Goal: Book appointment/travel/reservation

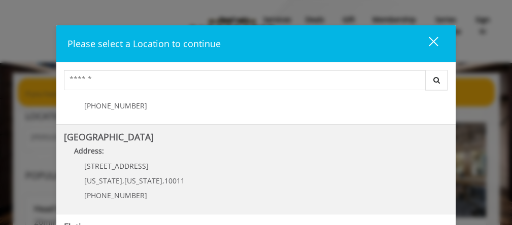
scroll to position [164, 0]
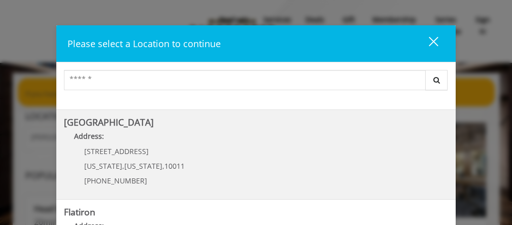
click at [138, 151] on p "[STREET_ADDRESS]" at bounding box center [134, 152] width 100 height 8
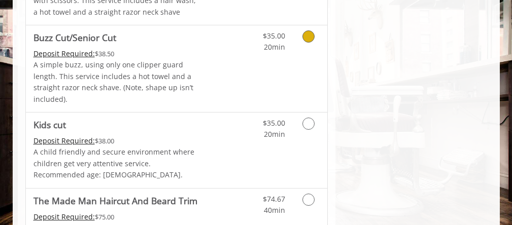
scroll to position [641, 0]
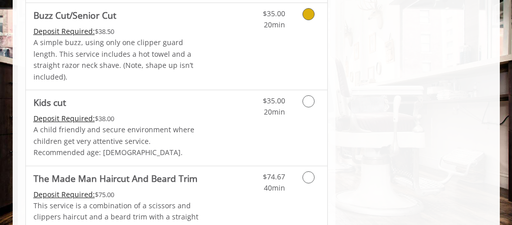
click at [309, 14] on icon "Grooming services" at bounding box center [308, 14] width 12 height 12
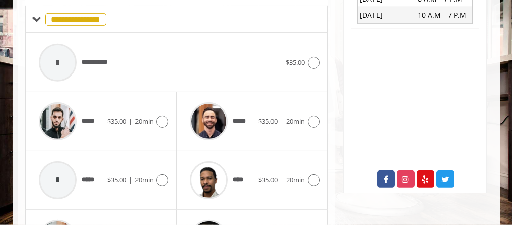
scroll to position [479, 0]
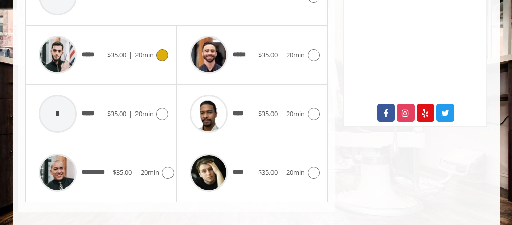
click at [166, 49] on icon at bounding box center [162, 55] width 12 height 12
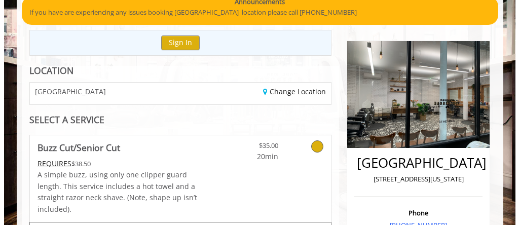
scroll to position [82, 0]
